Goal: Find specific page/section: Find specific page/section

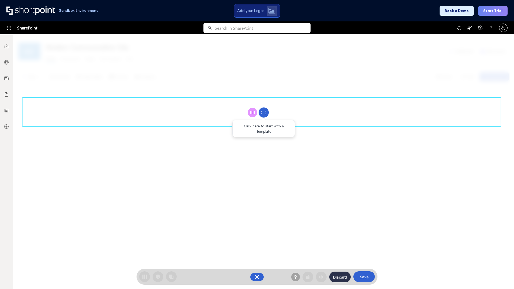
click at [263, 112] on circle at bounding box center [263, 113] width 10 height 10
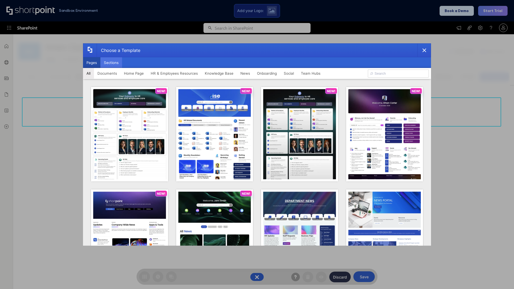
click at [111, 63] on button "Sections" at bounding box center [111, 62] width 22 height 11
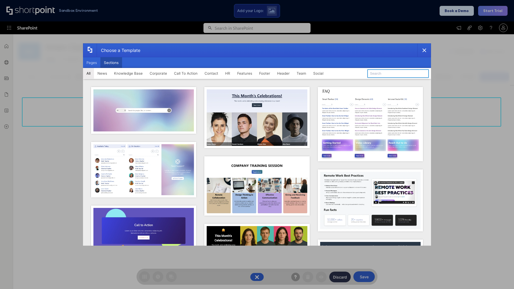
type input "Features Kit 2"
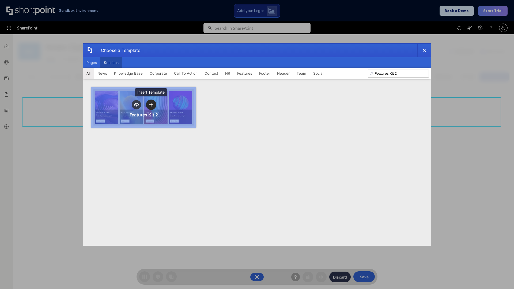
click at [151, 105] on icon "template selector" at bounding box center [151, 105] width 4 height 4
